Goal: Task Accomplishment & Management: Complete application form

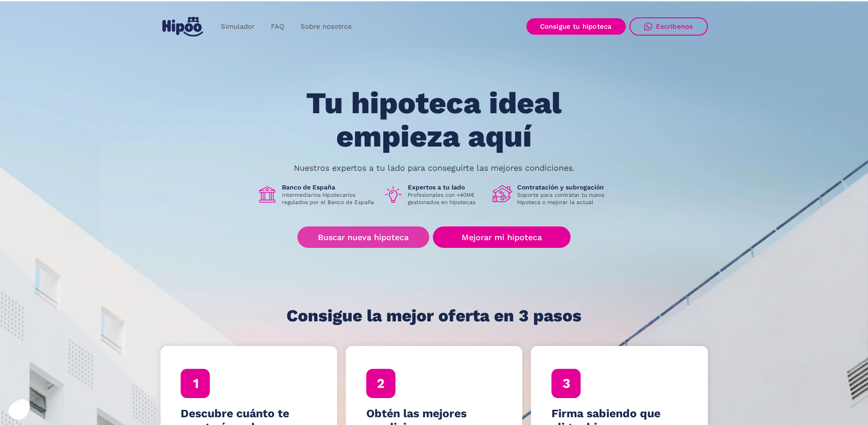
click at [406, 234] on link "Buscar nueva hipoteca" at bounding box center [363, 236] width 132 height 21
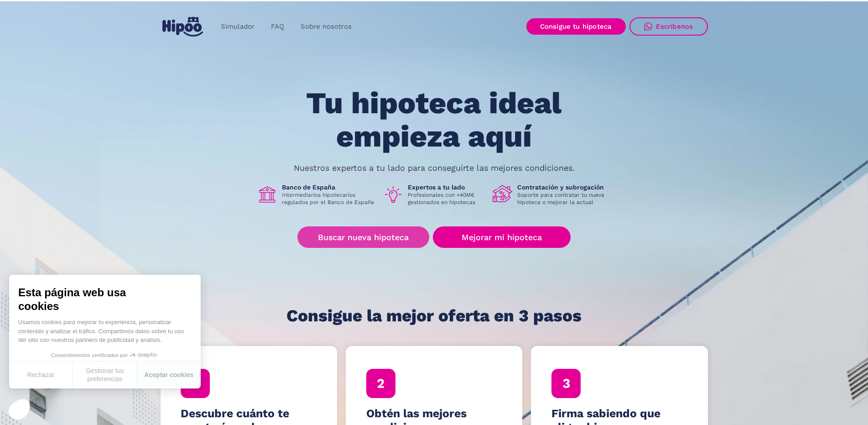
click at [359, 236] on link "Buscar nueva hipoteca" at bounding box center [363, 236] width 132 height 21
